Goal: Information Seeking & Learning: Learn about a topic

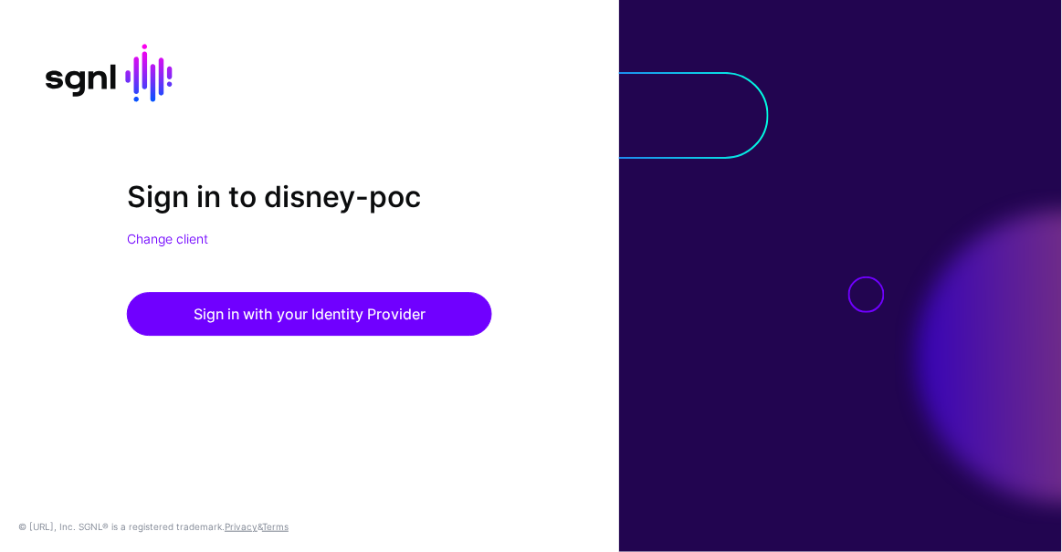
click at [19, 110] on div "Sign in to disney-poc Change client Sign in with your Identity Provider © SGNL.…" at bounding box center [309, 276] width 619 height 552
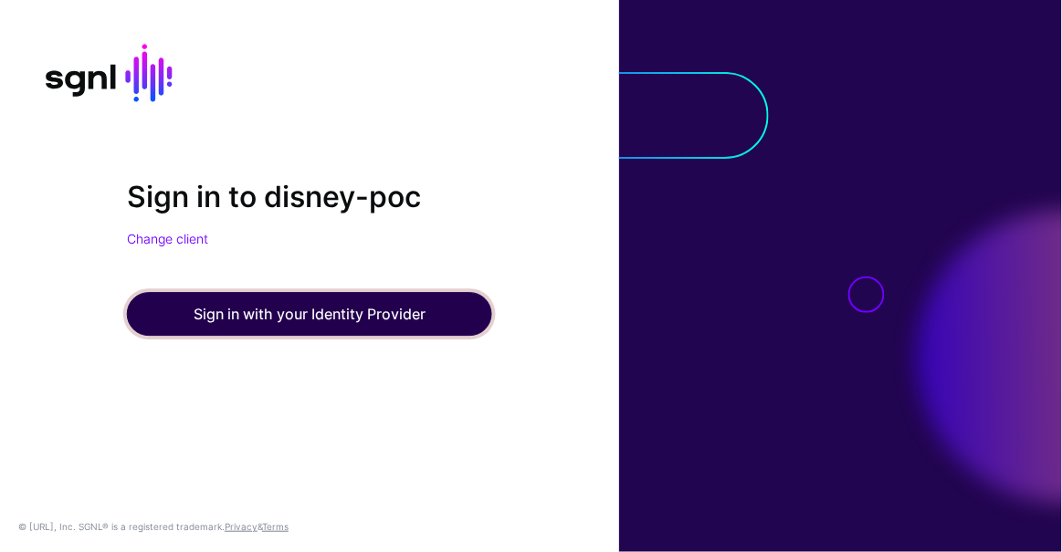
click at [271, 294] on button "Sign in with your Identity Provider" at bounding box center [309, 314] width 365 height 44
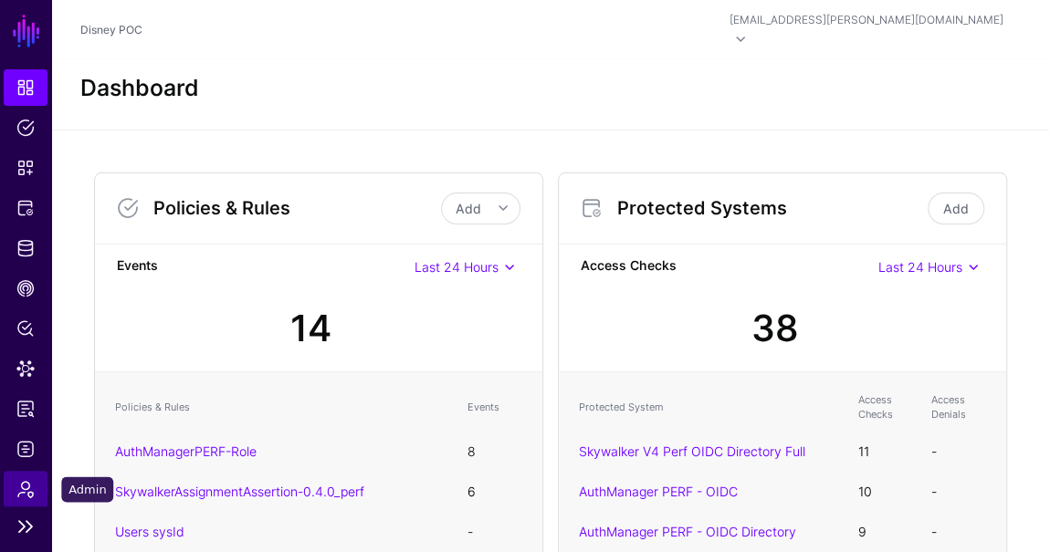
click at [42, 477] on link "Admin" at bounding box center [26, 489] width 44 height 37
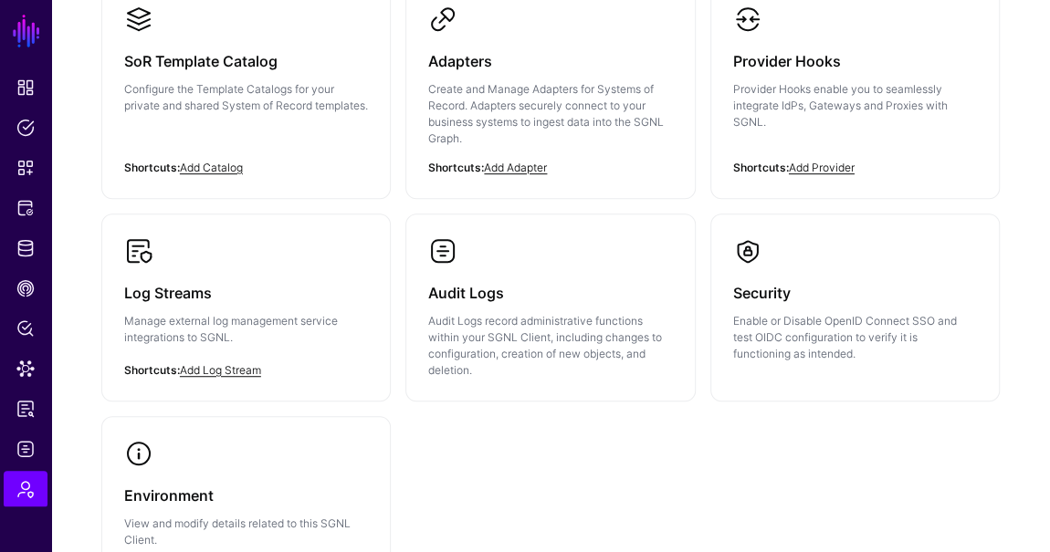
scroll to position [484, 0]
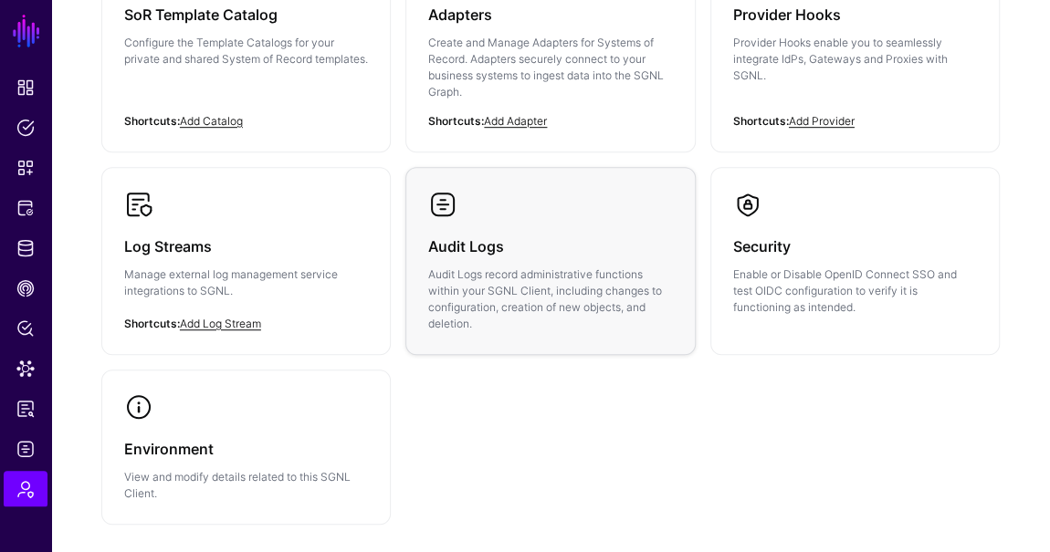
click at [475, 234] on h3 "Audit Logs" at bounding box center [550, 247] width 244 height 26
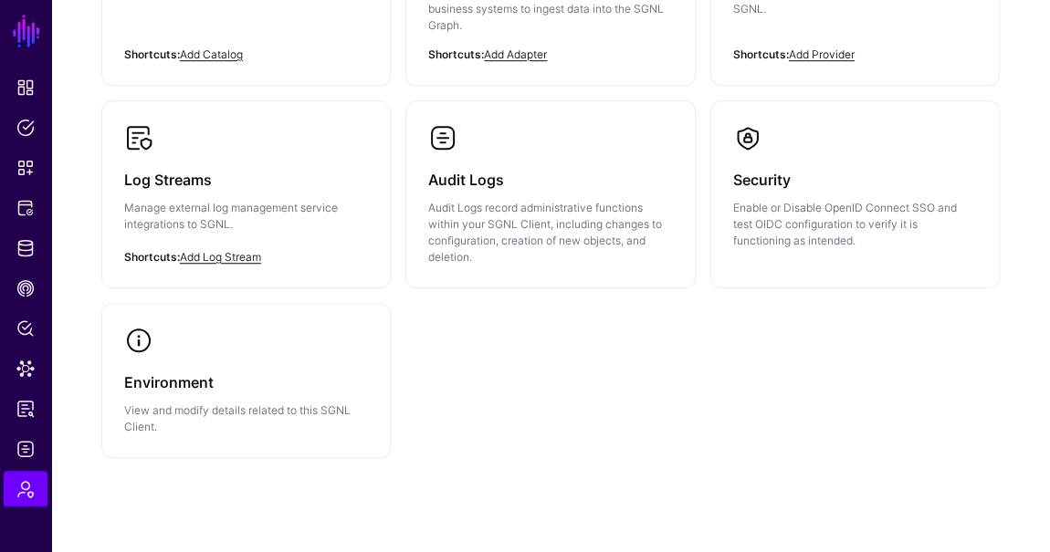
scroll to position [567, 0]
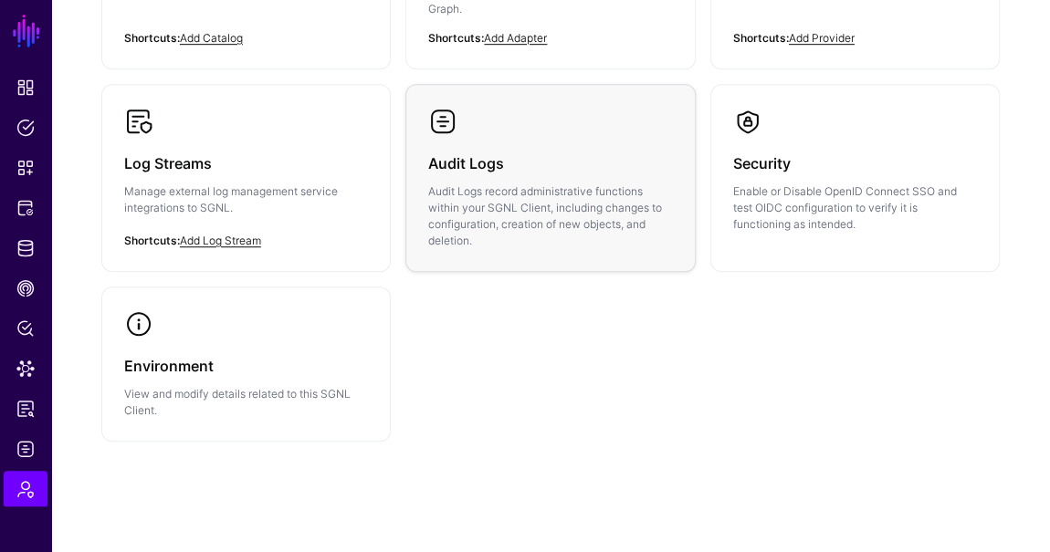
click at [504, 183] on p "Audit Logs record administrative functions within your SGNL Client, including c…" at bounding box center [550, 216] width 244 height 66
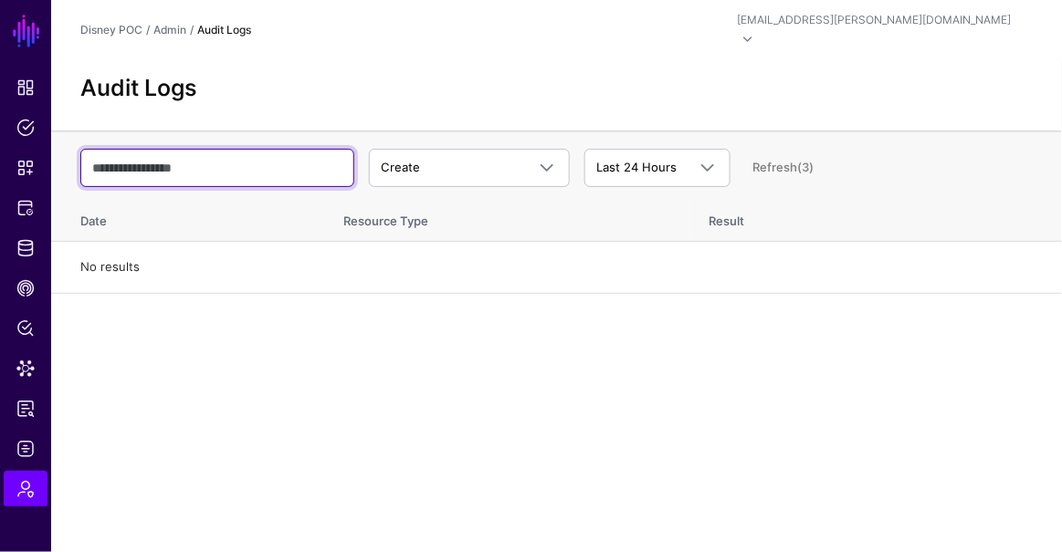
click at [234, 164] on input "text" at bounding box center [217, 168] width 274 height 38
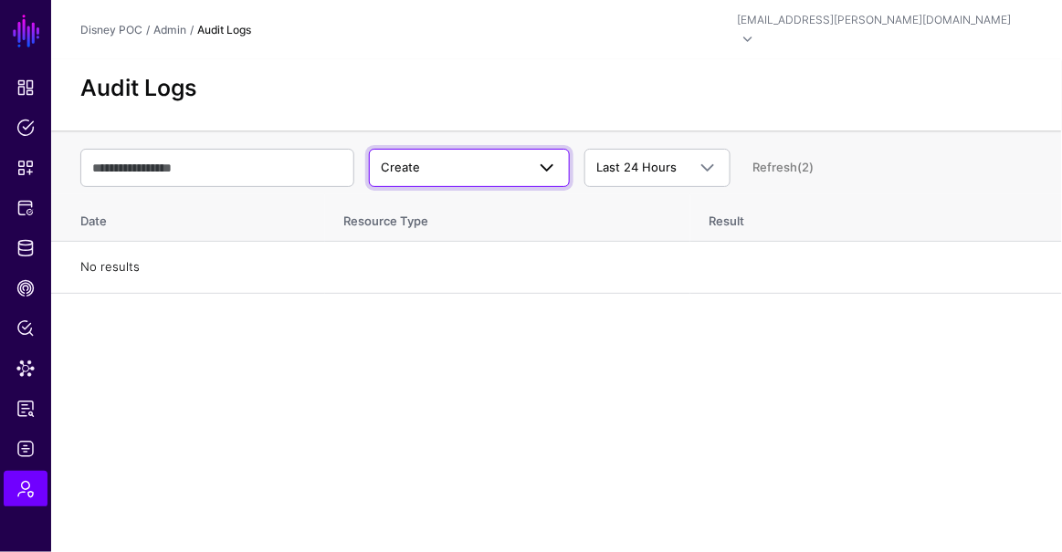
click at [466, 159] on span "Create" at bounding box center [453, 168] width 144 height 18
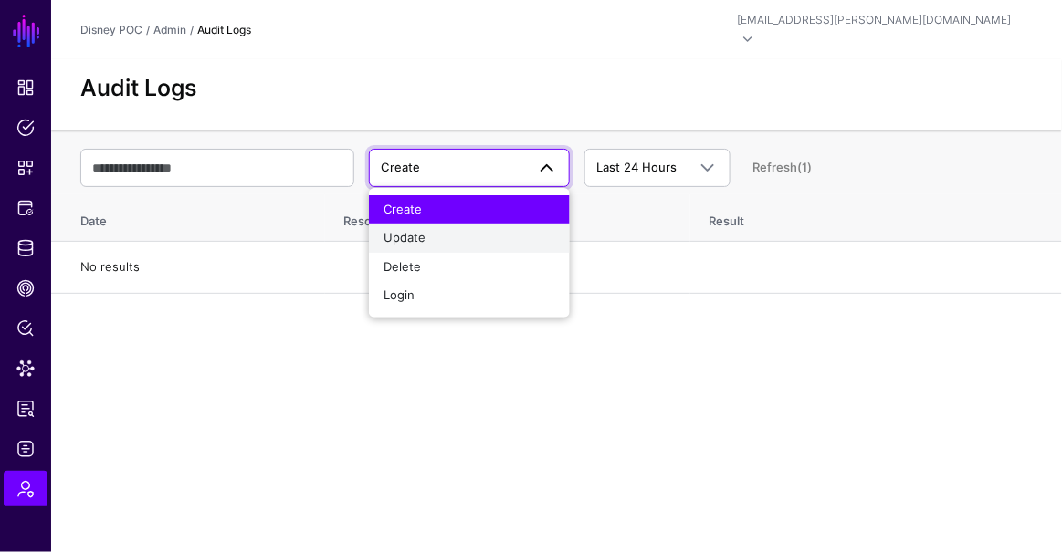
click at [452, 229] on div "Update" at bounding box center [469, 238] width 172 height 18
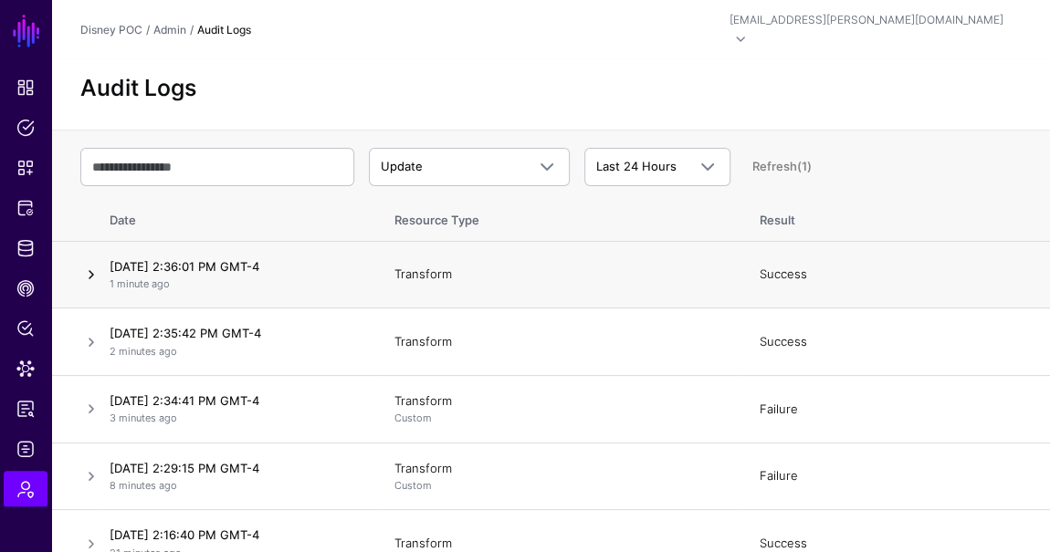
click at [87, 264] on link at bounding box center [91, 275] width 22 height 22
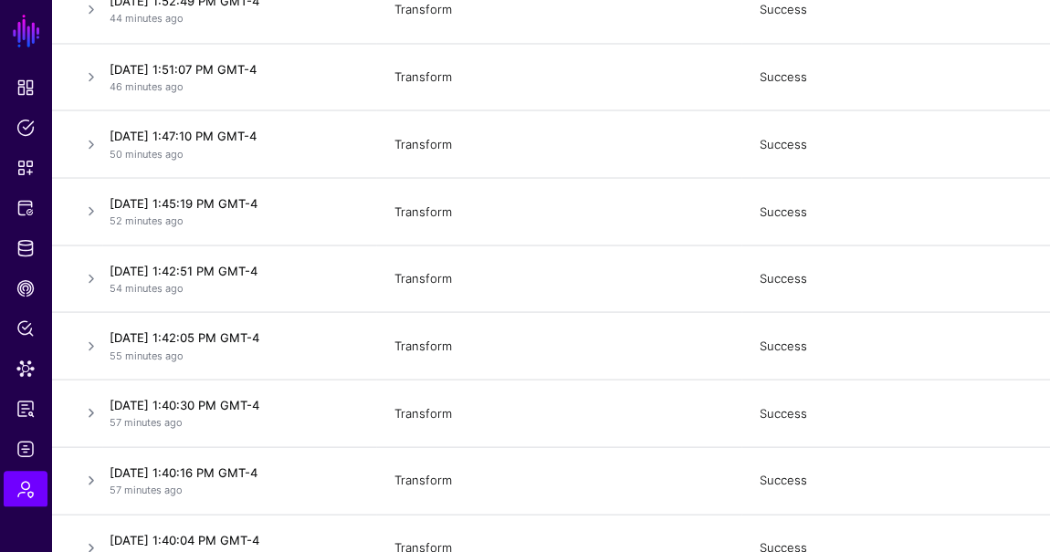
scroll to position [1701, 0]
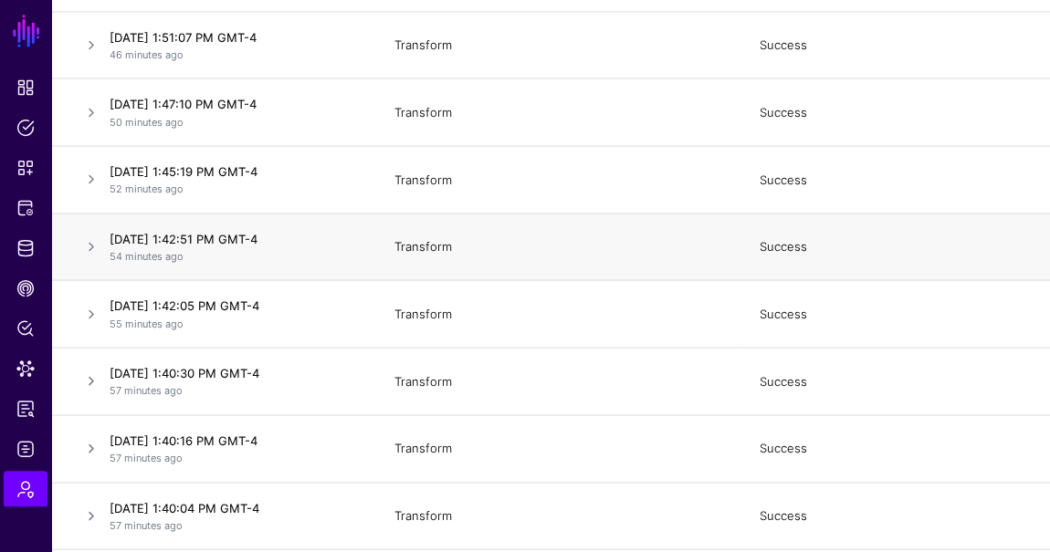
click at [353, 248] on p "54 minutes ago" at bounding box center [234, 256] width 248 height 16
click at [85, 236] on link at bounding box center [91, 247] width 22 height 22
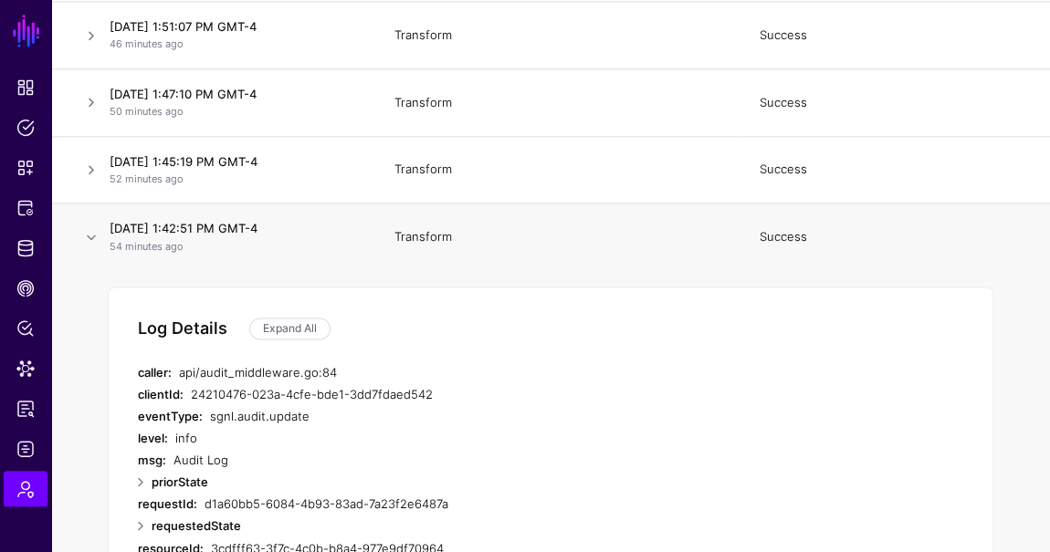
scroll to position [1180, 0]
click at [99, 227] on link at bounding box center [91, 238] width 22 height 22
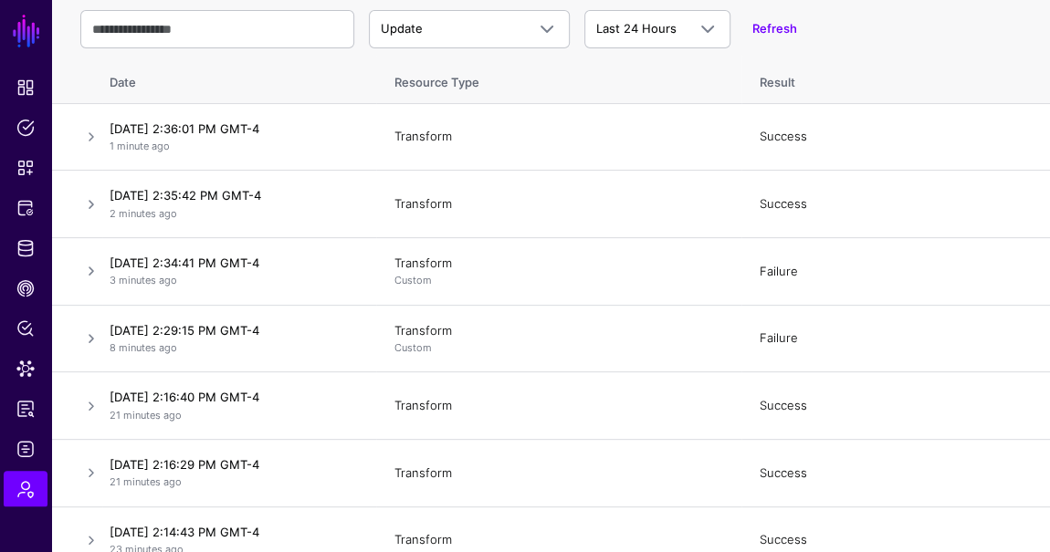
scroll to position [0, 0]
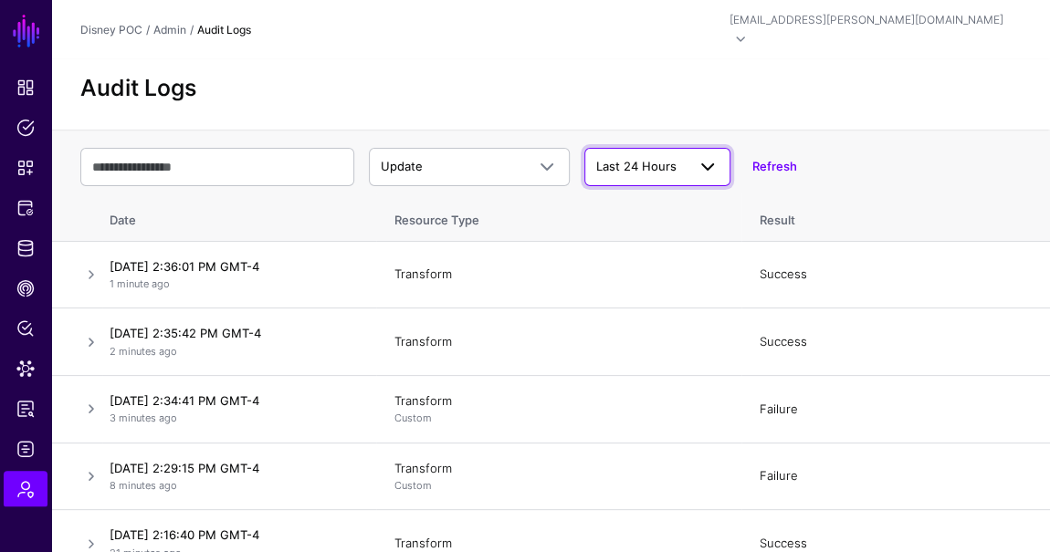
click at [686, 156] on span at bounding box center [702, 167] width 33 height 22
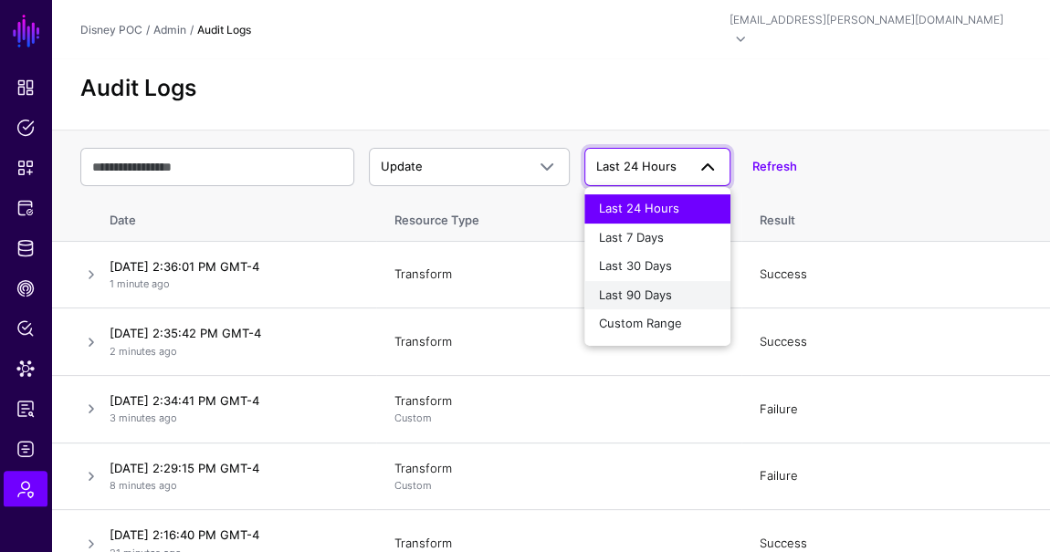
click at [644, 288] on span "Last 90 Days" at bounding box center [635, 295] width 73 height 15
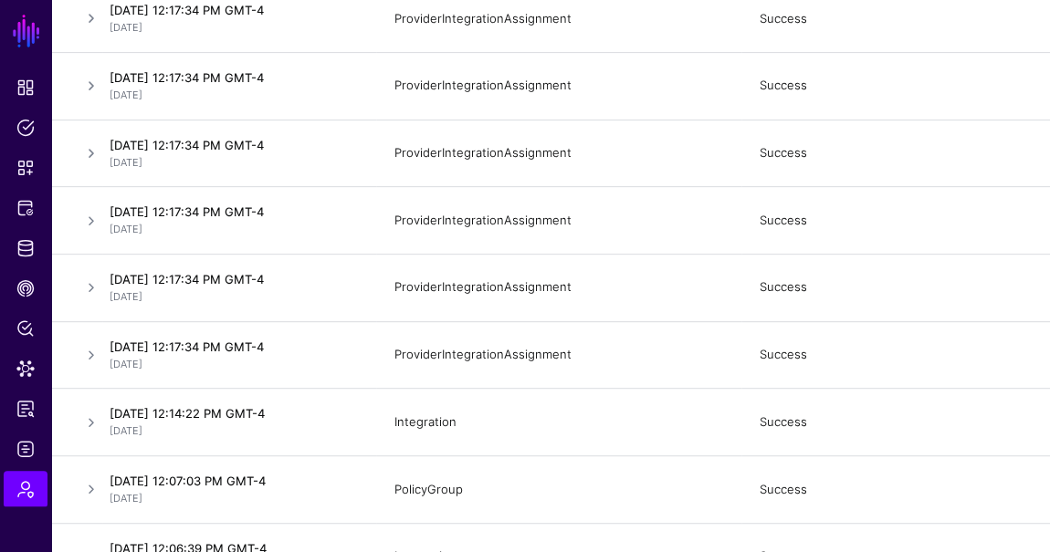
scroll to position [7301, 0]
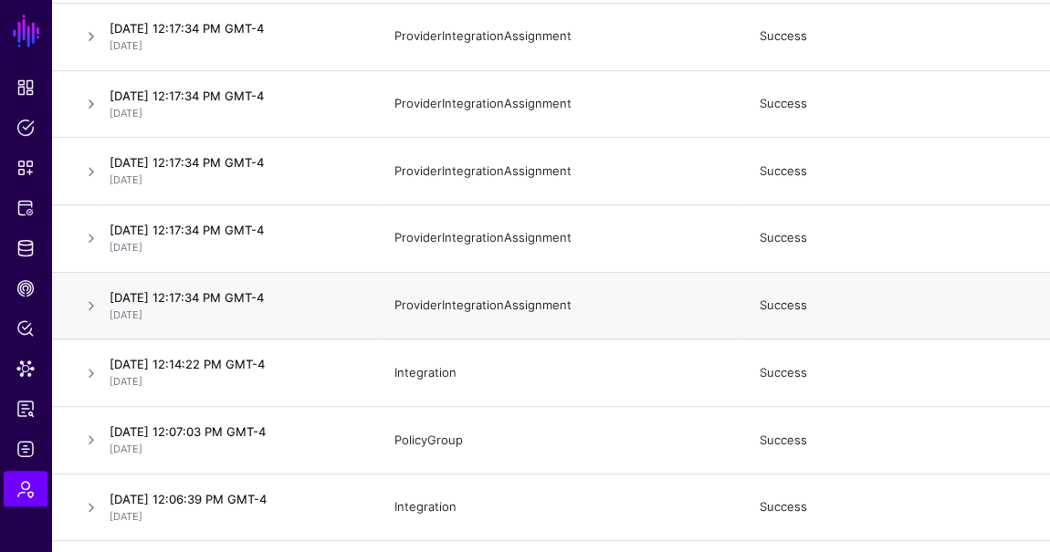
click at [619, 272] on td "ProviderIntegrationAssignment" at bounding box center [558, 306] width 365 height 68
click at [86, 295] on link at bounding box center [91, 306] width 22 height 22
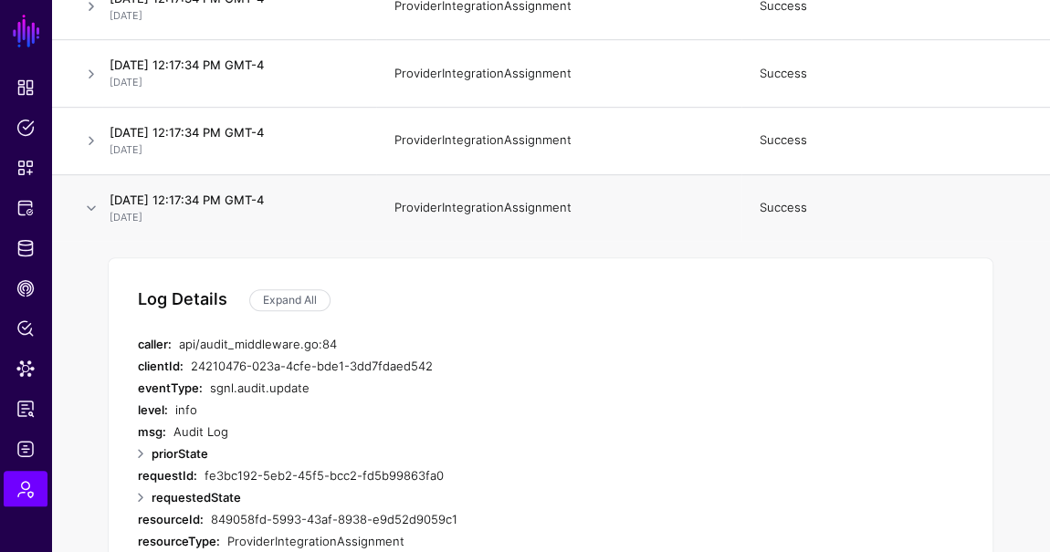
scroll to position [7386, 0]
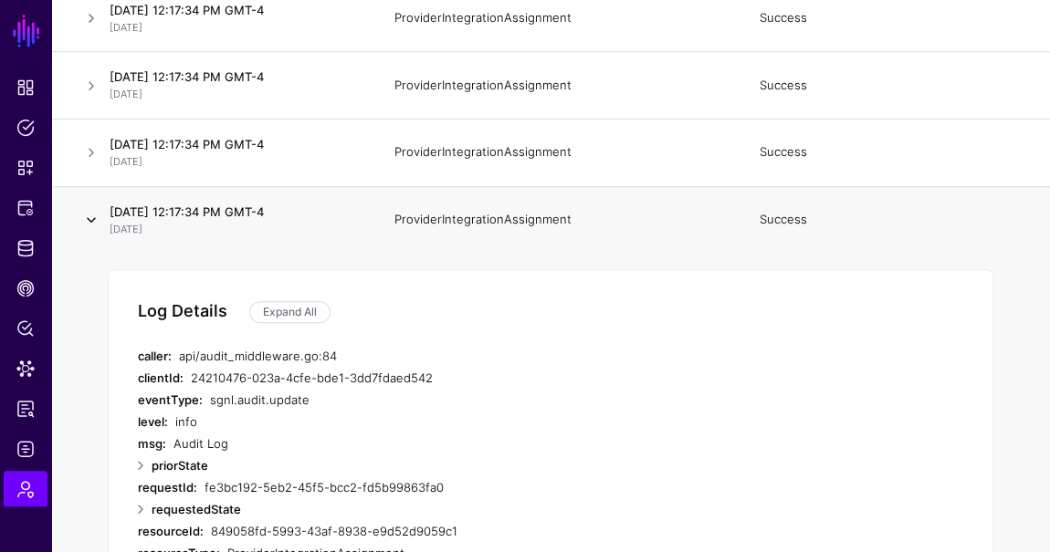
click at [87, 209] on link at bounding box center [91, 220] width 22 height 22
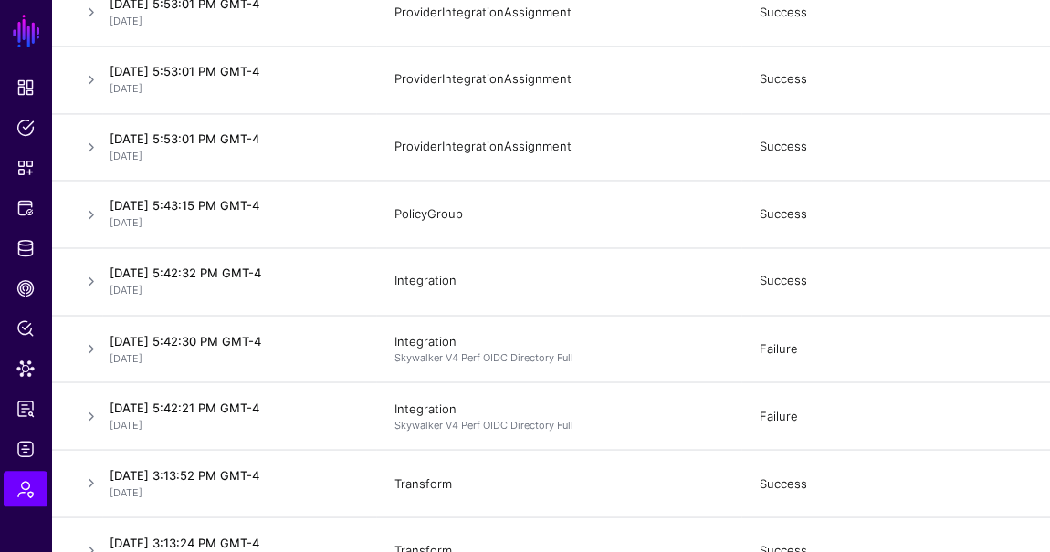
scroll to position [8369, 0]
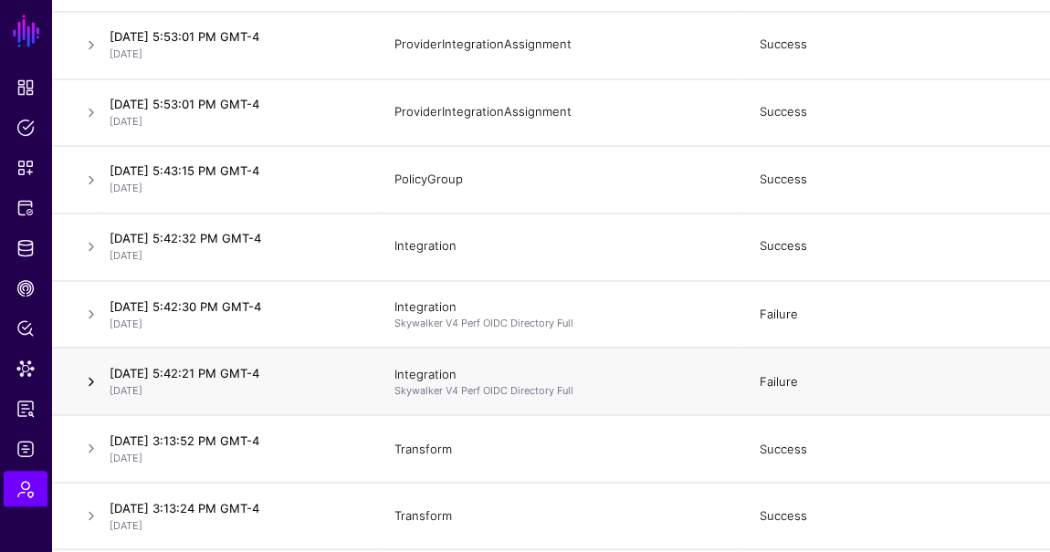
click at [82, 371] on link at bounding box center [91, 382] width 22 height 22
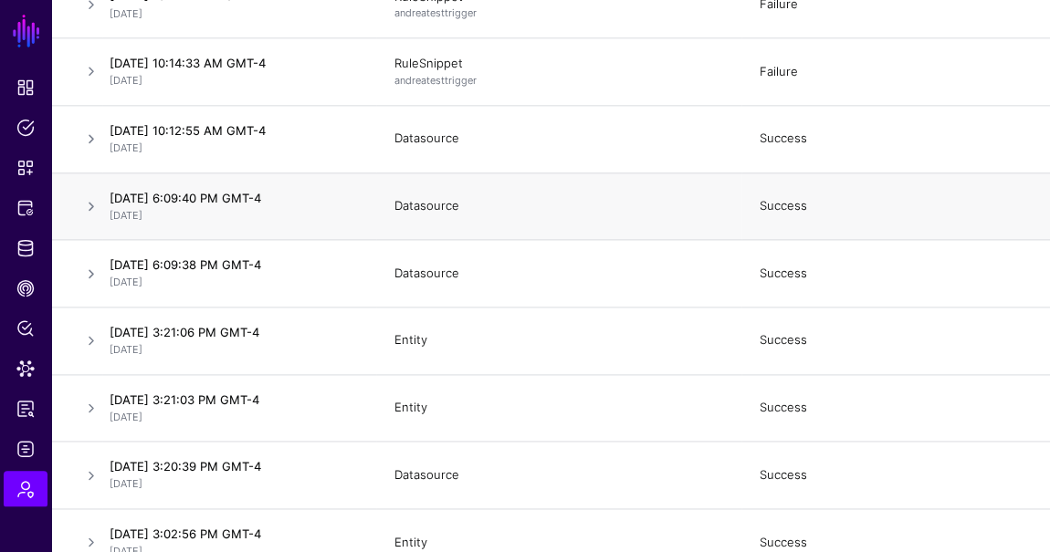
scroll to position [14926, 0]
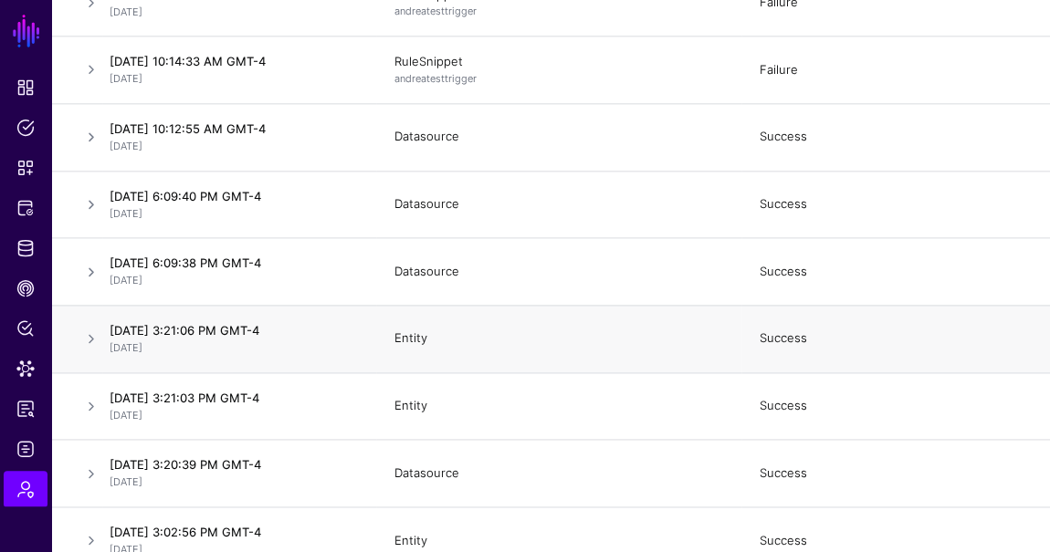
click at [462, 330] on div "Entity" at bounding box center [558, 339] width 329 height 18
click at [84, 328] on link at bounding box center [91, 339] width 22 height 22
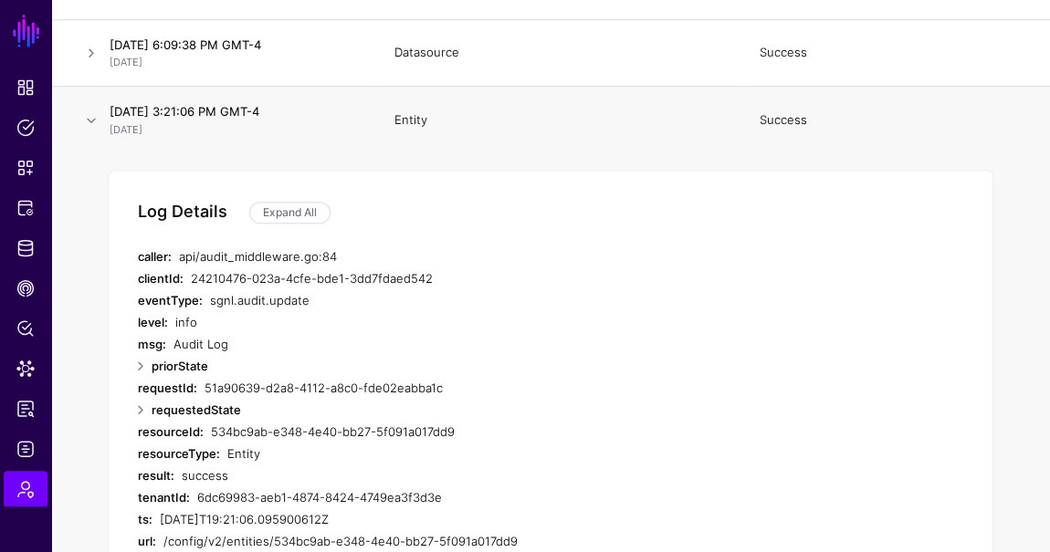
scroll to position [14614, 0]
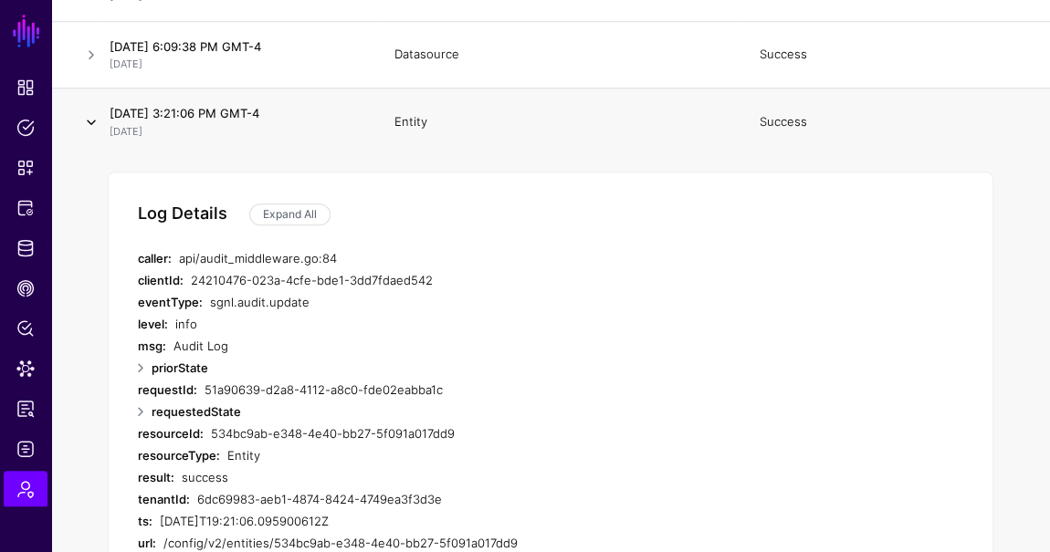
click at [85, 111] on link at bounding box center [91, 122] width 22 height 22
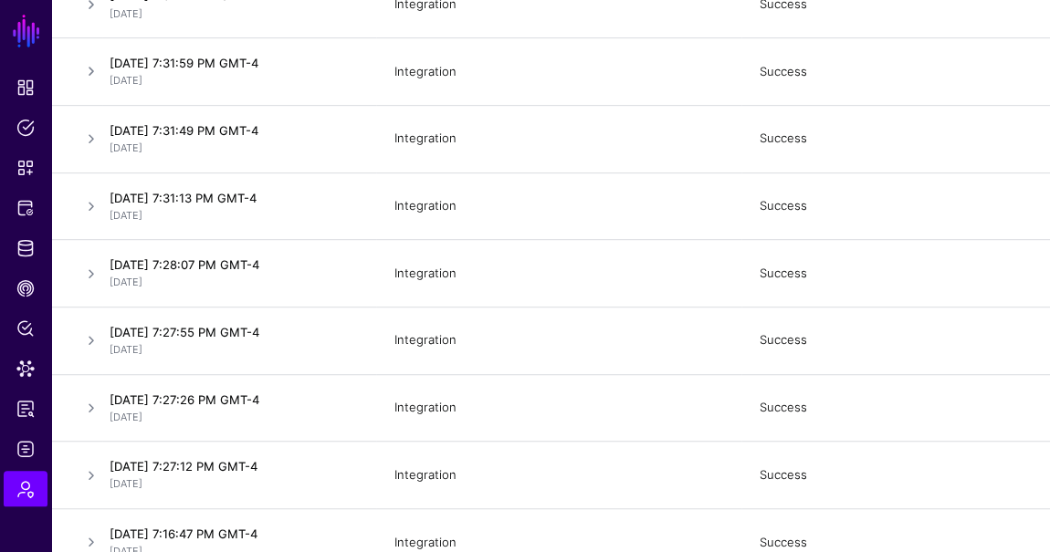
scroll to position [20898, 0]
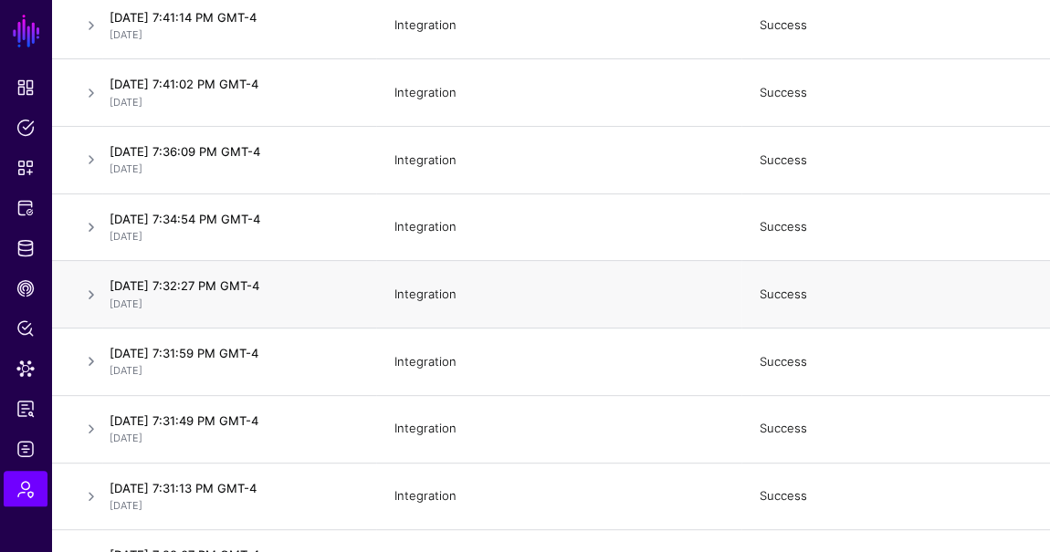
click at [1018, 261] on td "Success" at bounding box center [895, 295] width 309 height 68
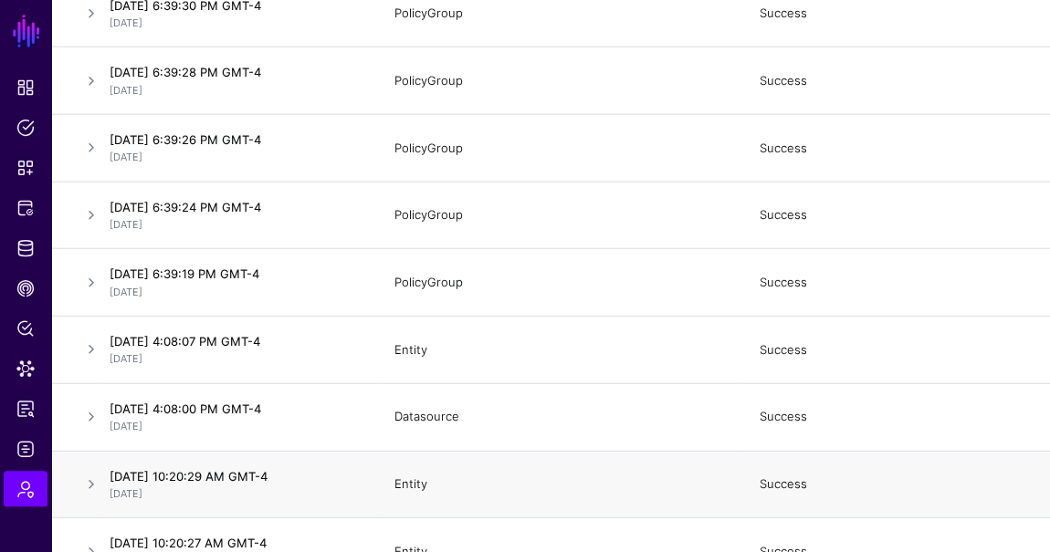
scroll to position [23074, 0]
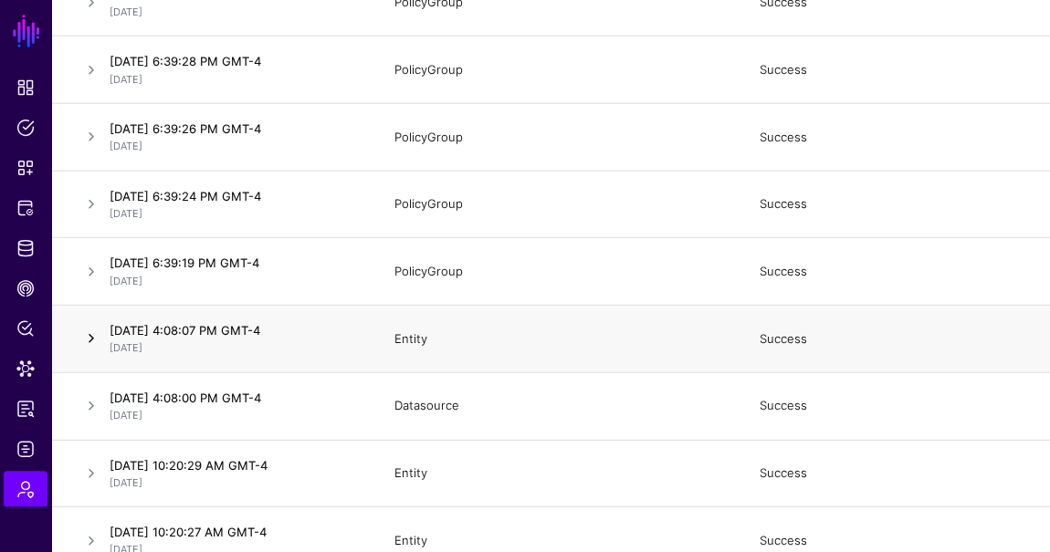
click at [92, 328] on link at bounding box center [91, 339] width 22 height 22
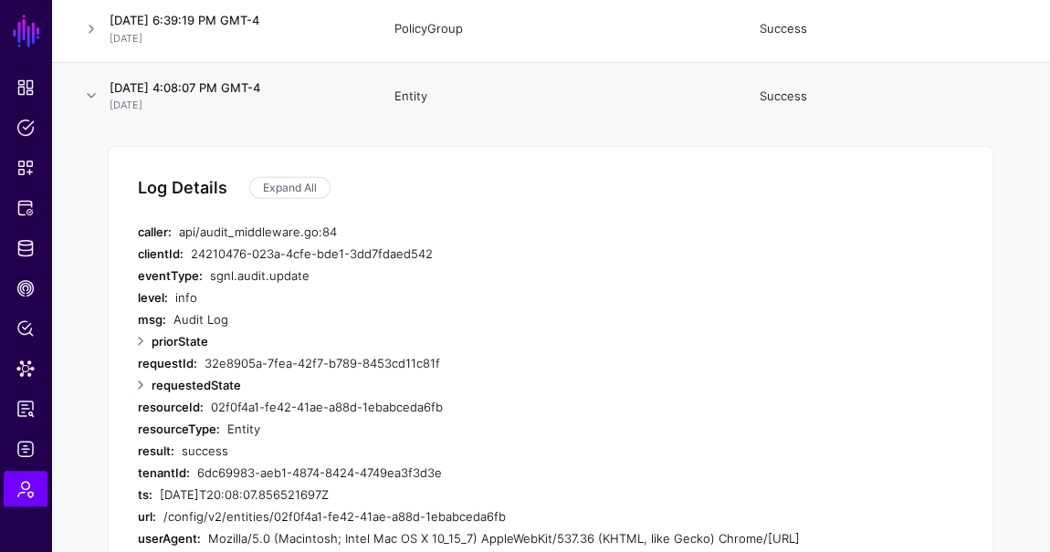
scroll to position [23316, 0]
